Goal: Transaction & Acquisition: Subscribe to service/newsletter

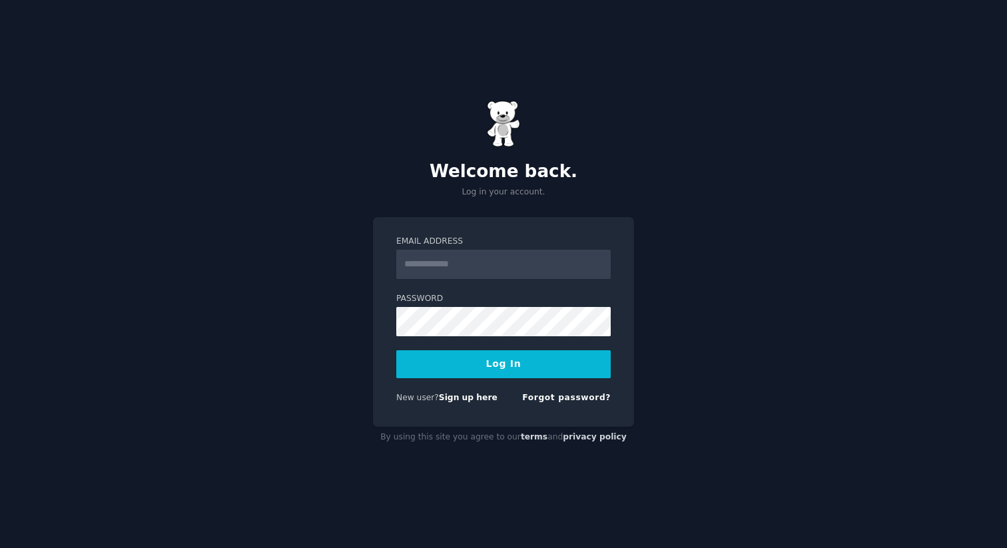
click at [442, 265] on input "Email Address" at bounding box center [503, 264] width 214 height 29
click at [555, 194] on p "Log in your account." at bounding box center [503, 192] width 261 height 12
click at [455, 268] on input "Email Address" at bounding box center [503, 264] width 214 height 29
type input "**********"
click at [487, 355] on button "Log In" at bounding box center [503, 364] width 214 height 28
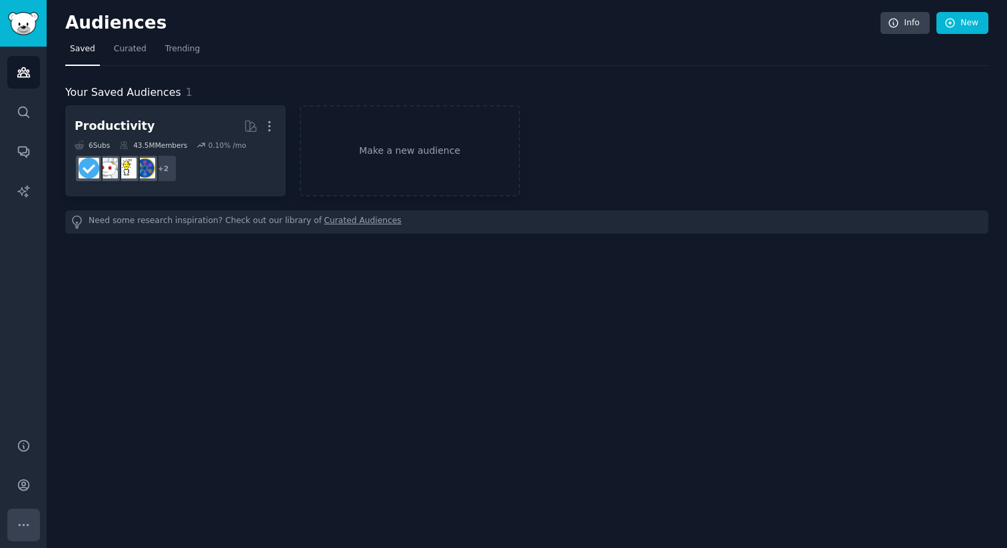
click at [21, 525] on icon "Sidebar" at bounding box center [24, 525] width 14 height 14
click at [26, 481] on icon "Sidebar" at bounding box center [23, 485] width 11 height 11
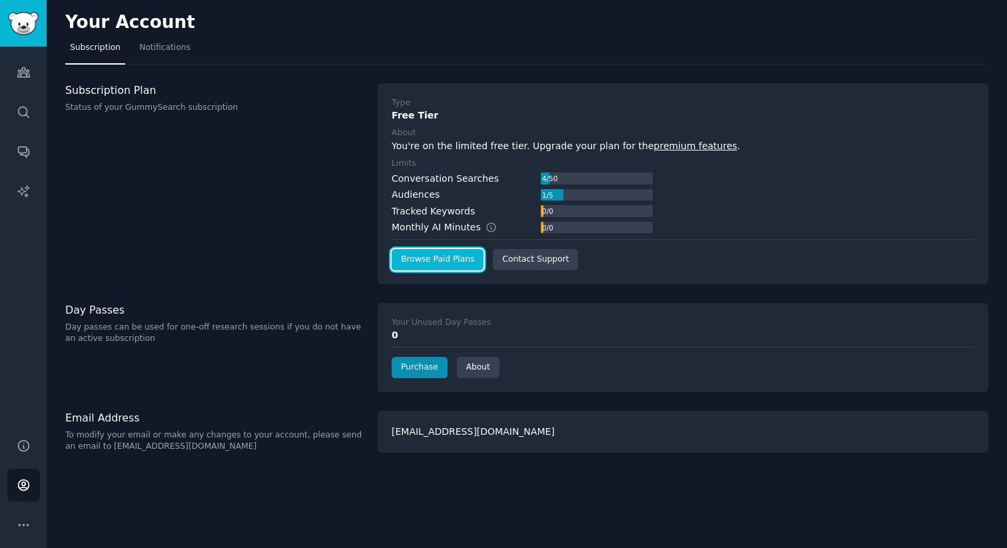
click at [453, 262] on link "Browse Paid Plans" at bounding box center [438, 259] width 92 height 21
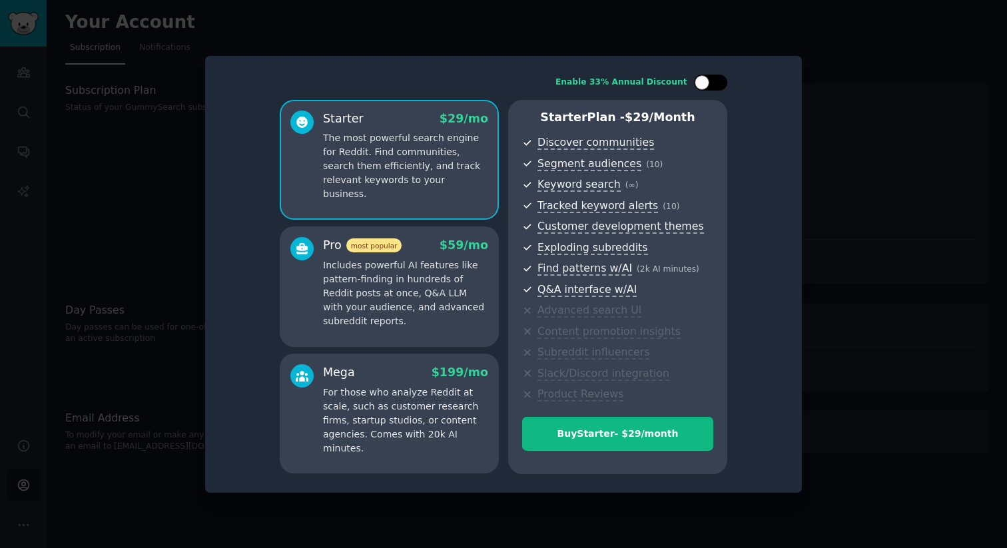
click at [705, 76] on div at bounding box center [702, 82] width 15 height 15
click at [705, 76] on div at bounding box center [710, 83] width 33 height 16
click at [705, 76] on div at bounding box center [702, 82] width 15 height 15
click at [705, 75] on div at bounding box center [710, 83] width 33 height 16
checkbox input "false"
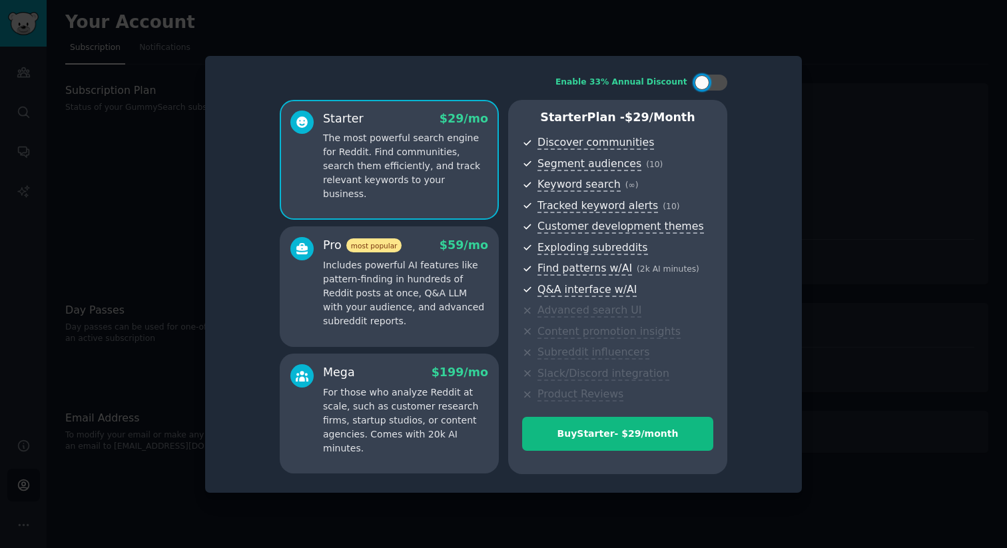
click at [868, 118] on div at bounding box center [503, 274] width 1007 height 548
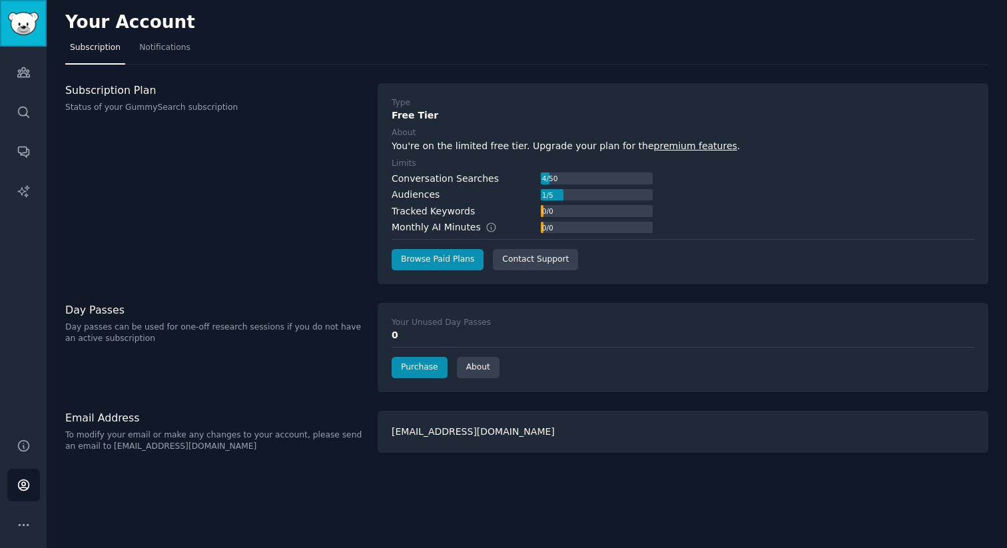
click at [19, 23] on img "Sidebar" at bounding box center [23, 23] width 31 height 23
